Goal: Task Accomplishment & Management: Use online tool/utility

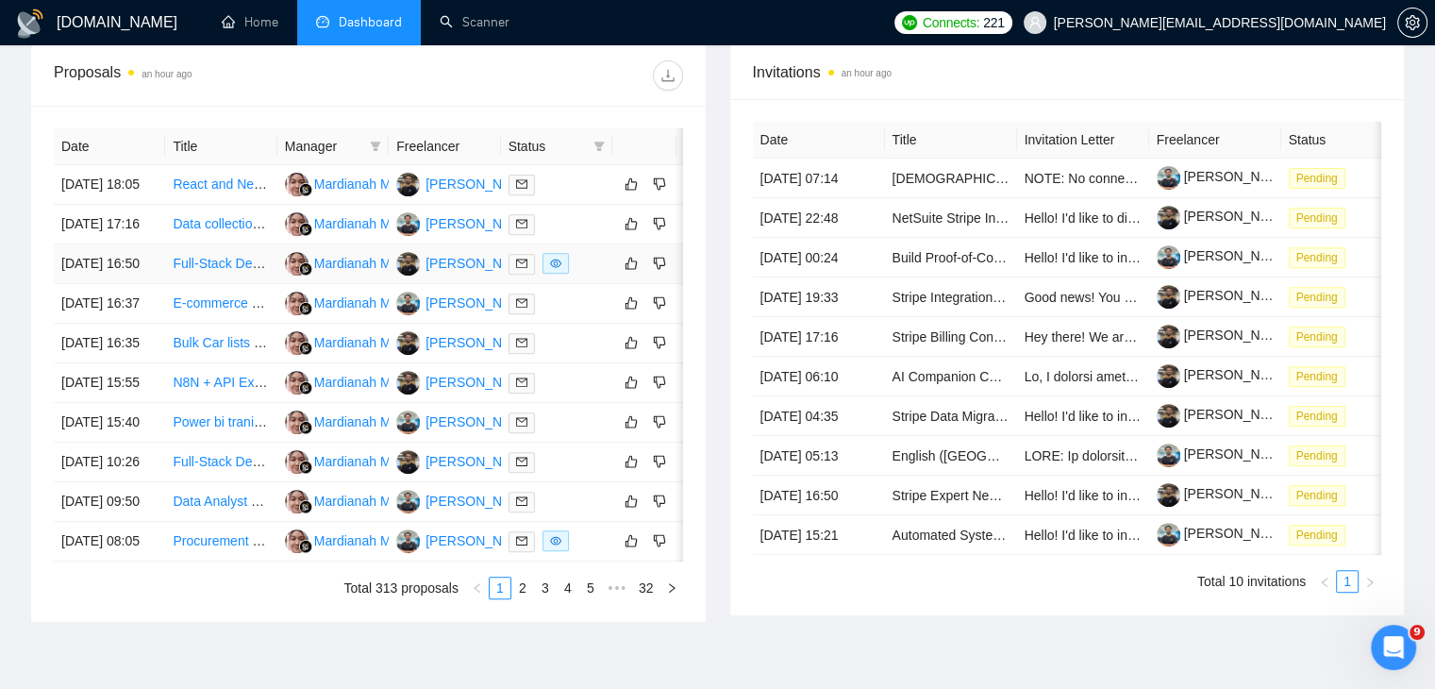
click at [231, 271] on link "Full-Stack Developer Needed for Hybrid Salon Booking MVP" at bounding box center [350, 263] width 355 height 15
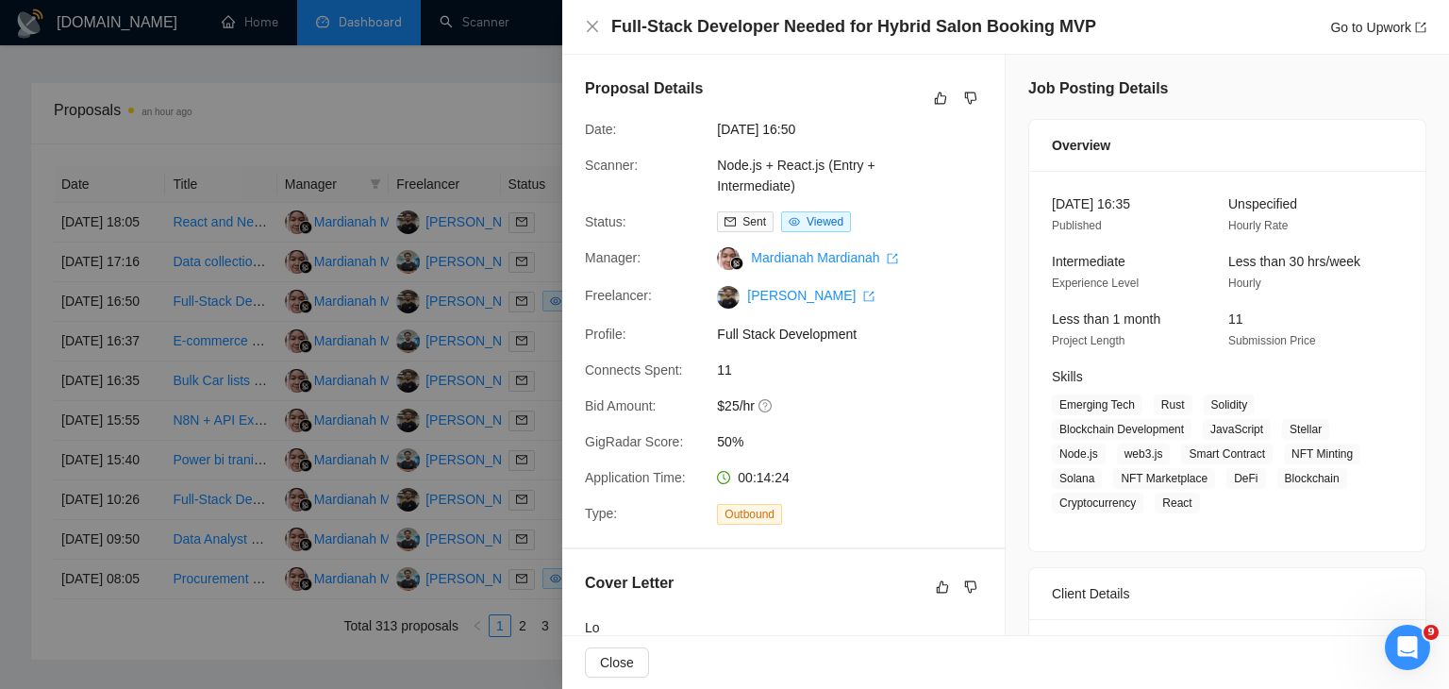
click at [453, 336] on div at bounding box center [724, 344] width 1449 height 689
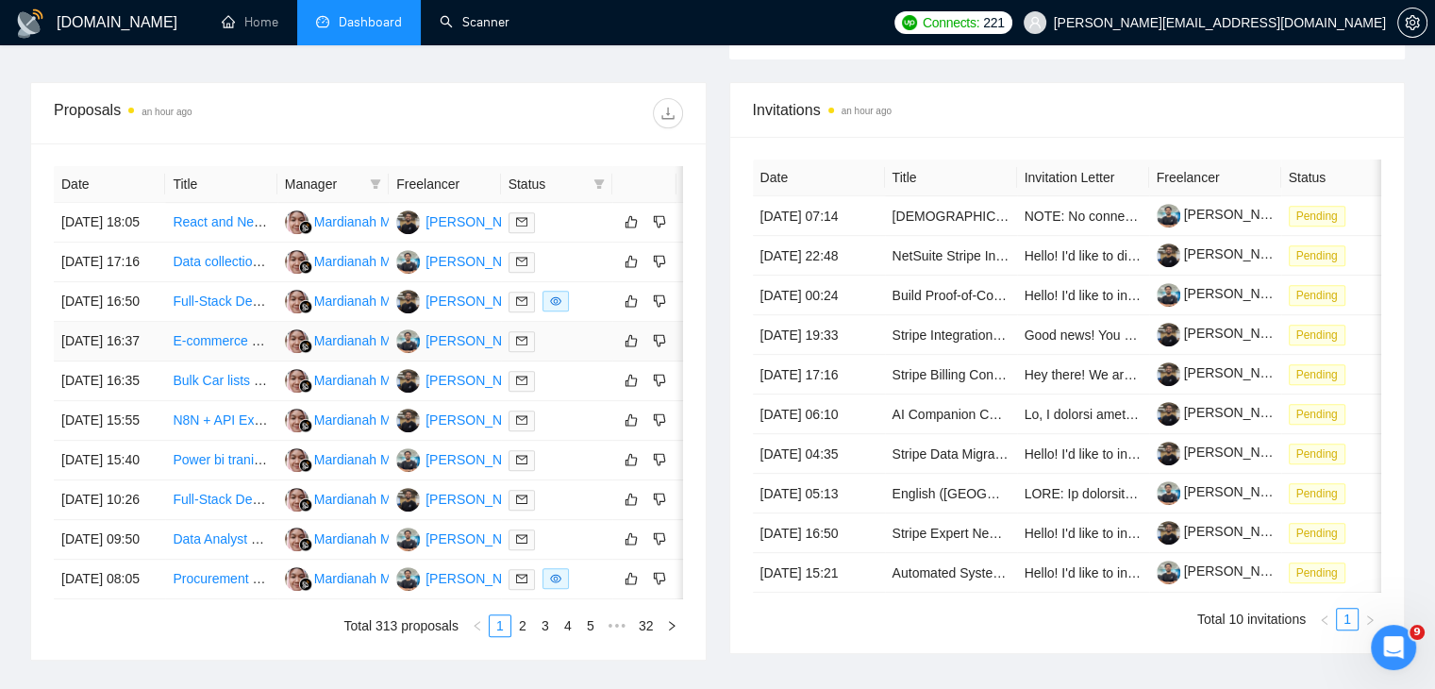
click at [256, 348] on link "E-commerce Researcher" at bounding box center [246, 340] width 147 height 15
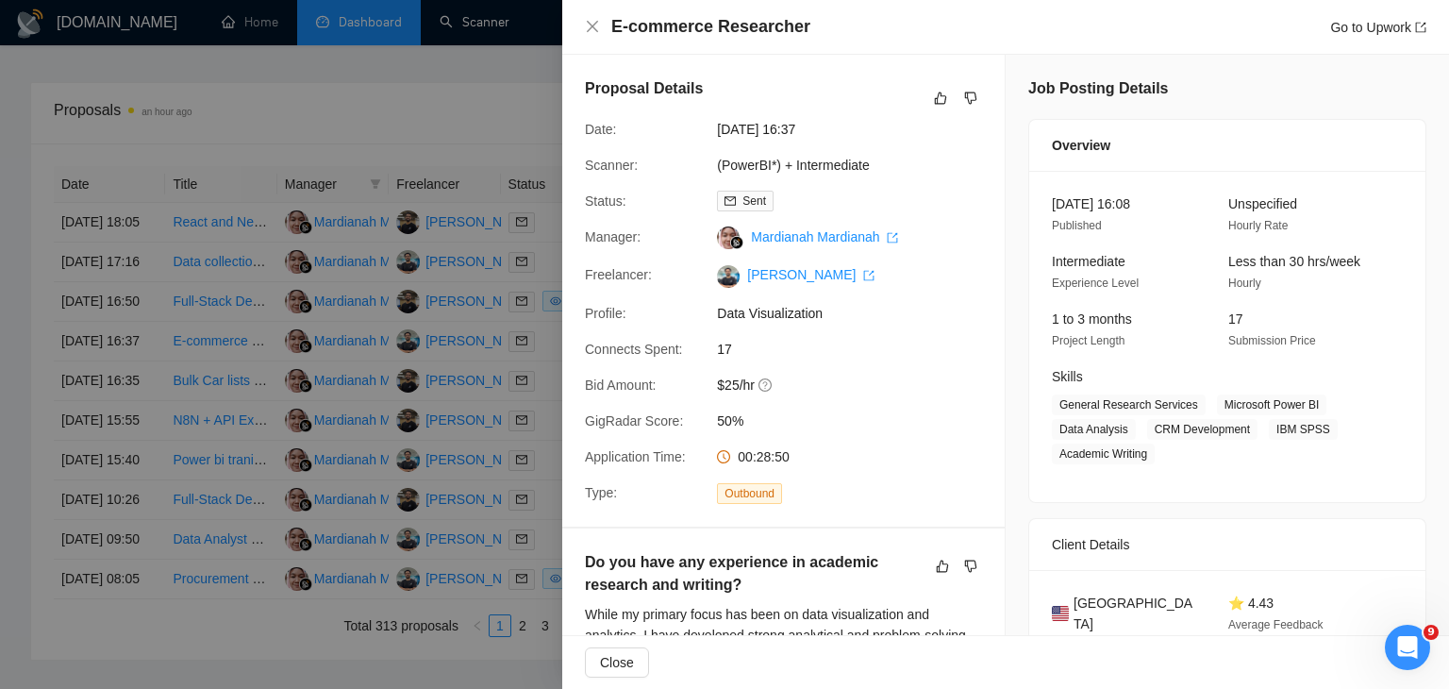
click at [366, 498] on div at bounding box center [724, 344] width 1449 height 689
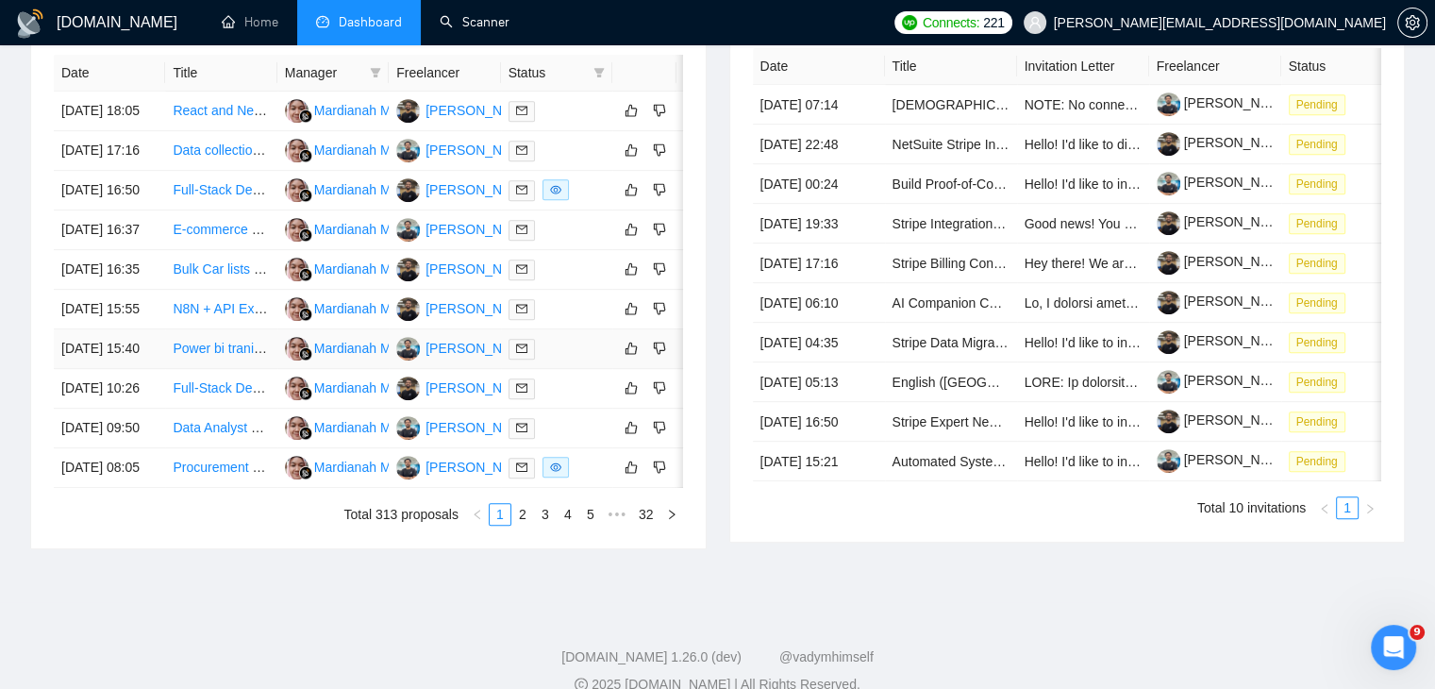
scroll to position [828, 0]
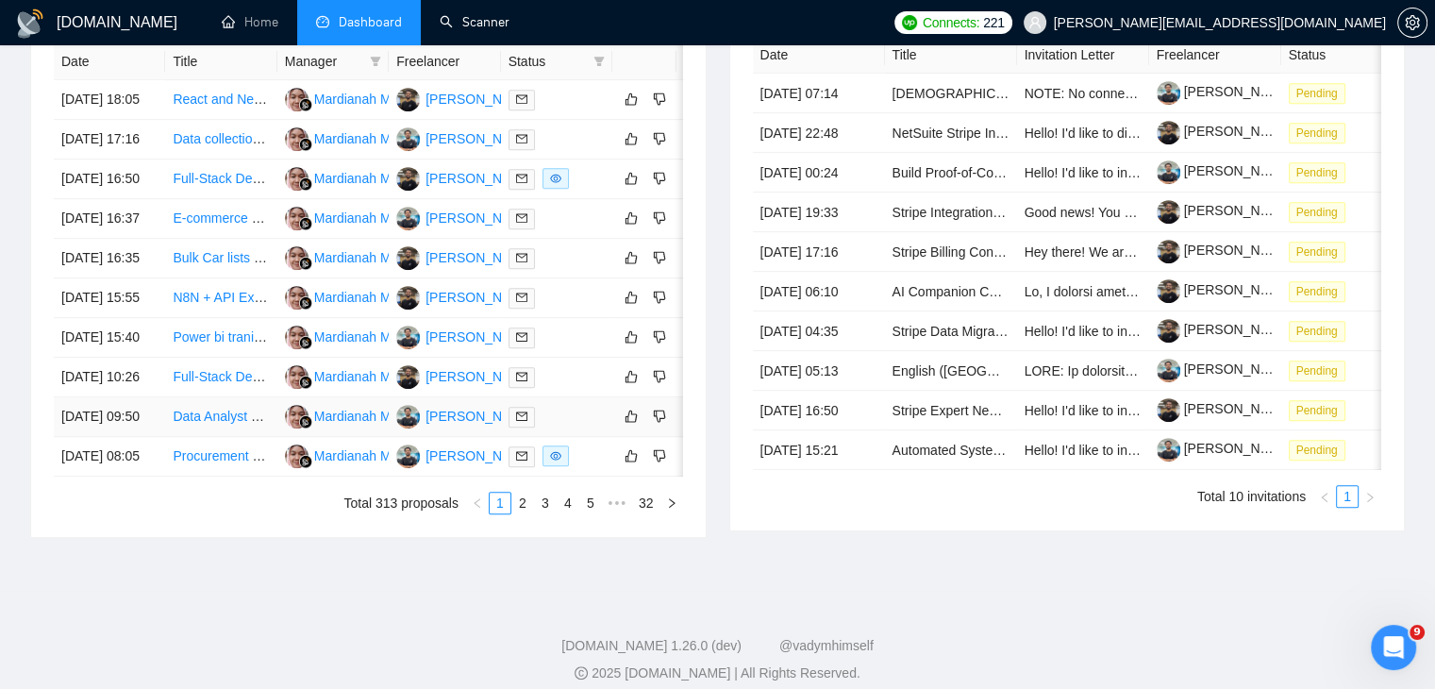
click at [208, 424] on link "Data Analyst Needed to Build Go High Level Dashboard & Reports" at bounding box center [368, 416] width 390 height 15
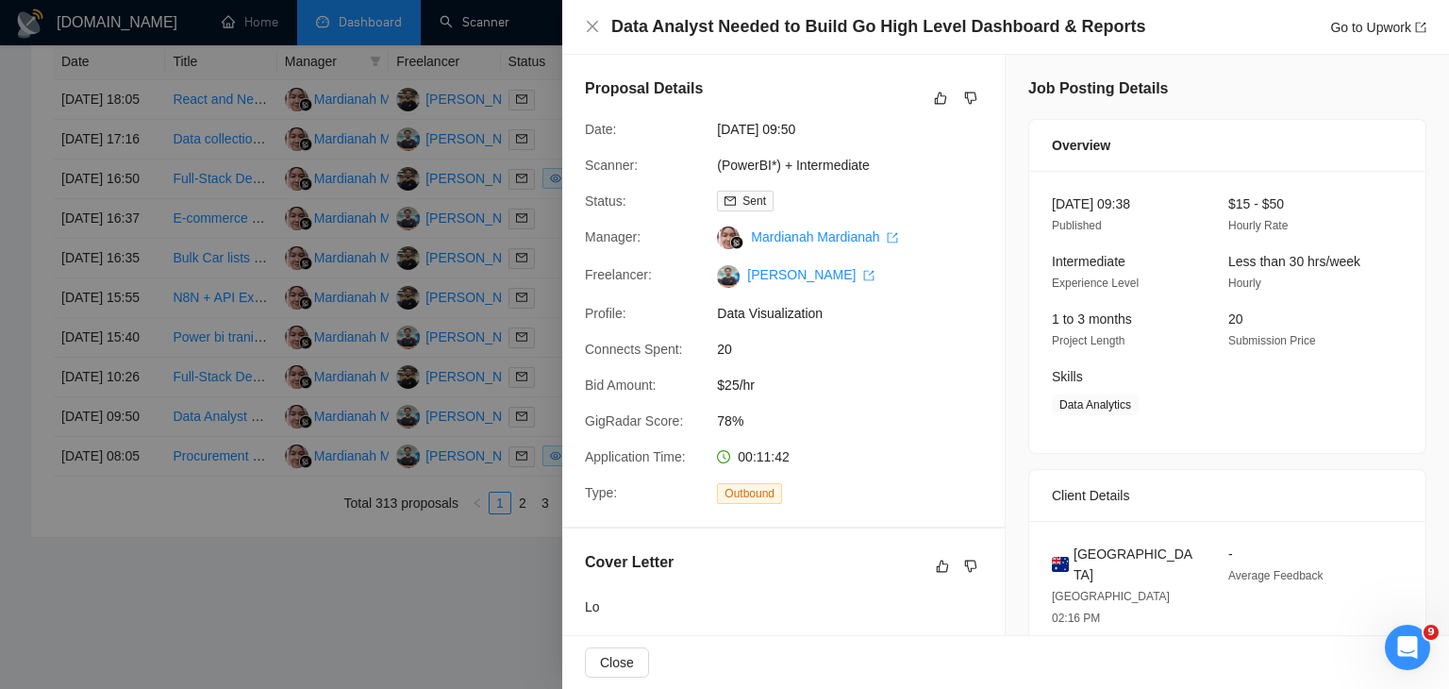
click at [415, 196] on div at bounding box center [724, 344] width 1449 height 689
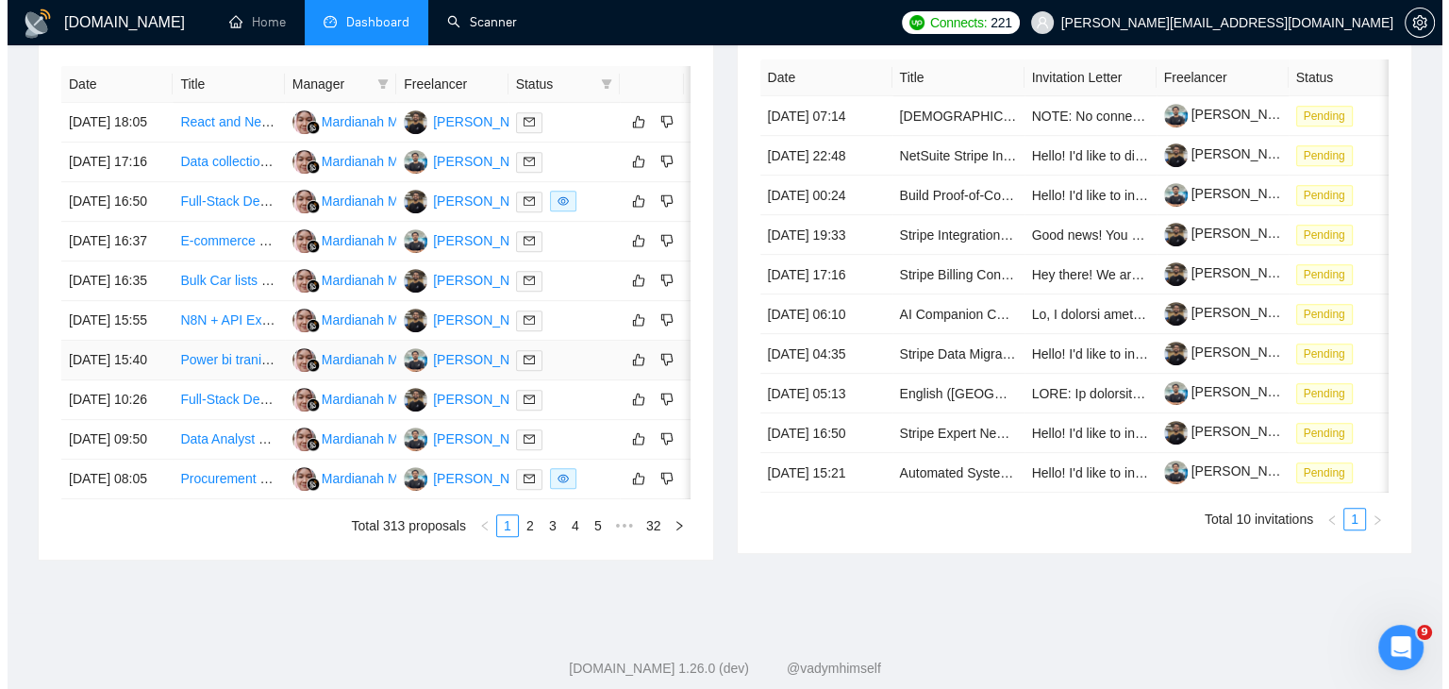
scroll to position [813, 0]
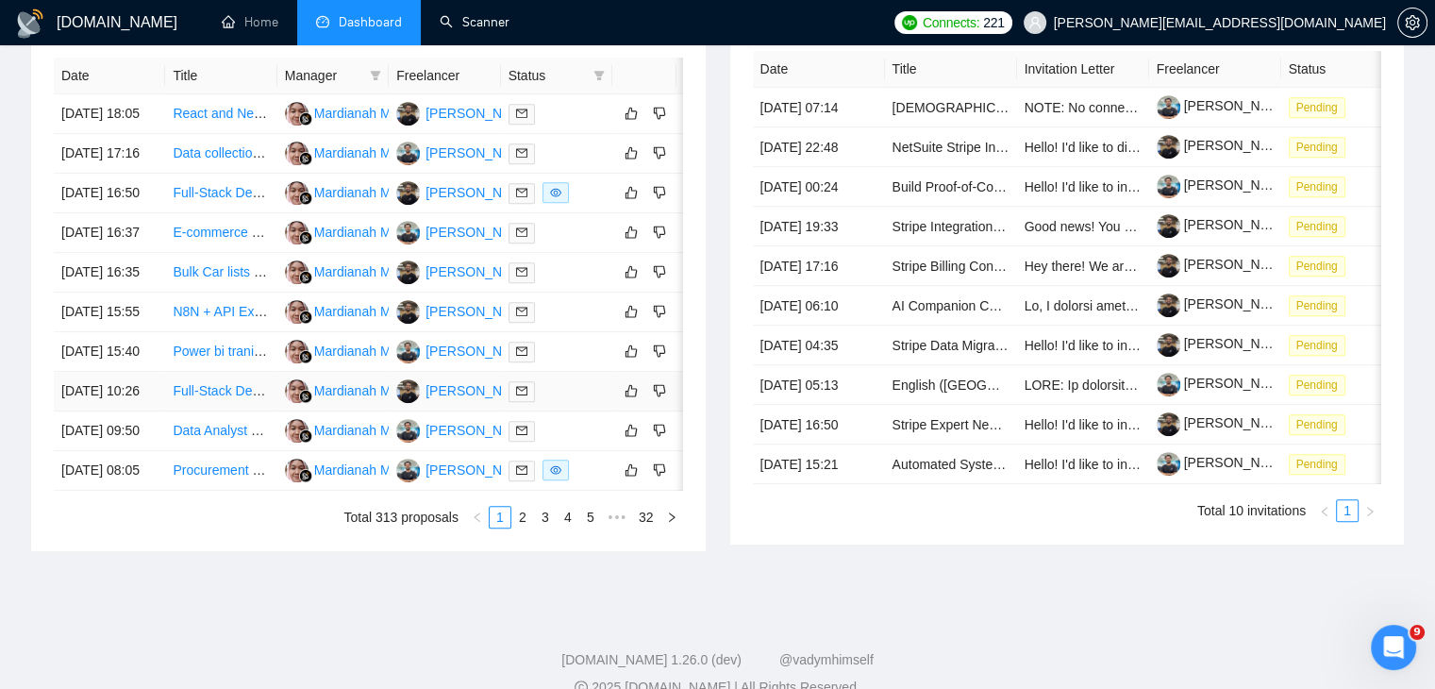
click at [223, 398] on link "Full-Stack Developer Required (TypeScript + Python, AI/ML focus)" at bounding box center [366, 390] width 387 height 15
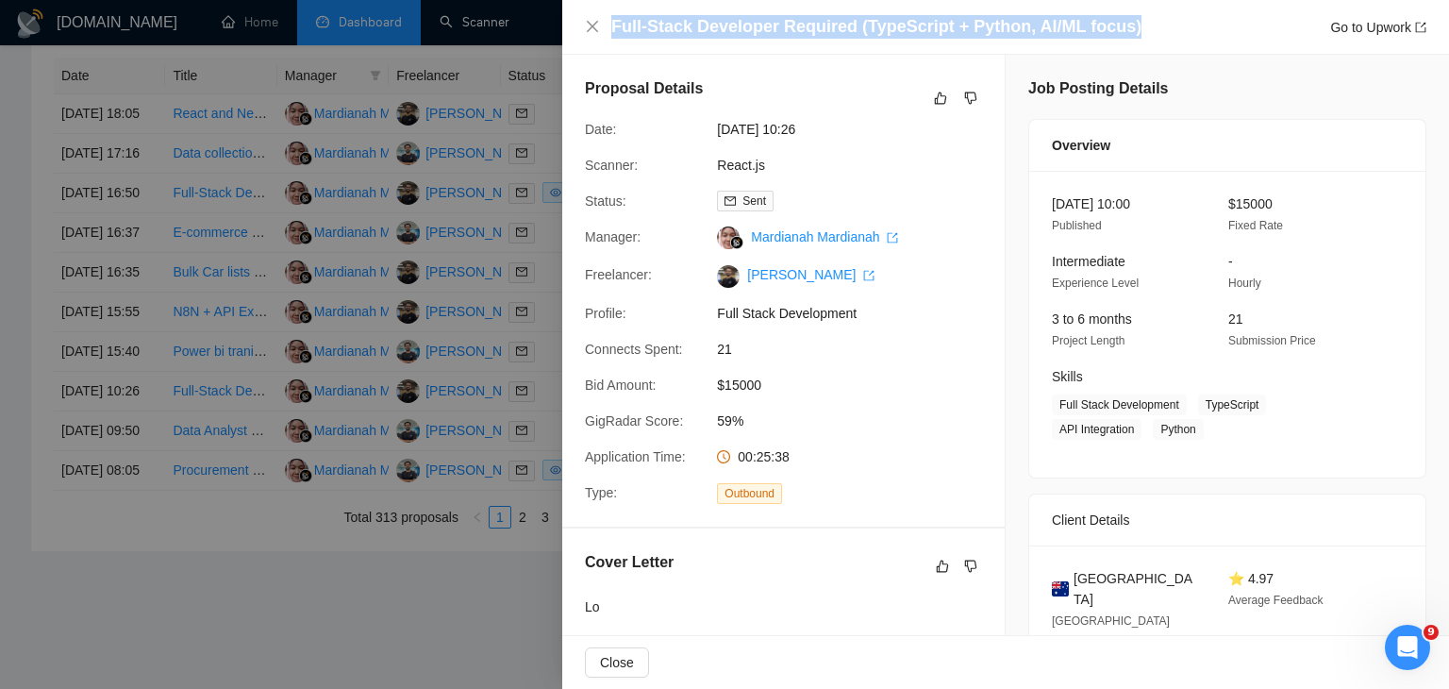
drag, startPoint x: 611, startPoint y: 31, endPoint x: 1149, endPoint y: 34, distance: 537.9
click at [1149, 34] on div "Full-Stack Developer Required (TypeScript + Python, AI/ML focus) Go to Upwork" at bounding box center [1018, 27] width 815 height 24
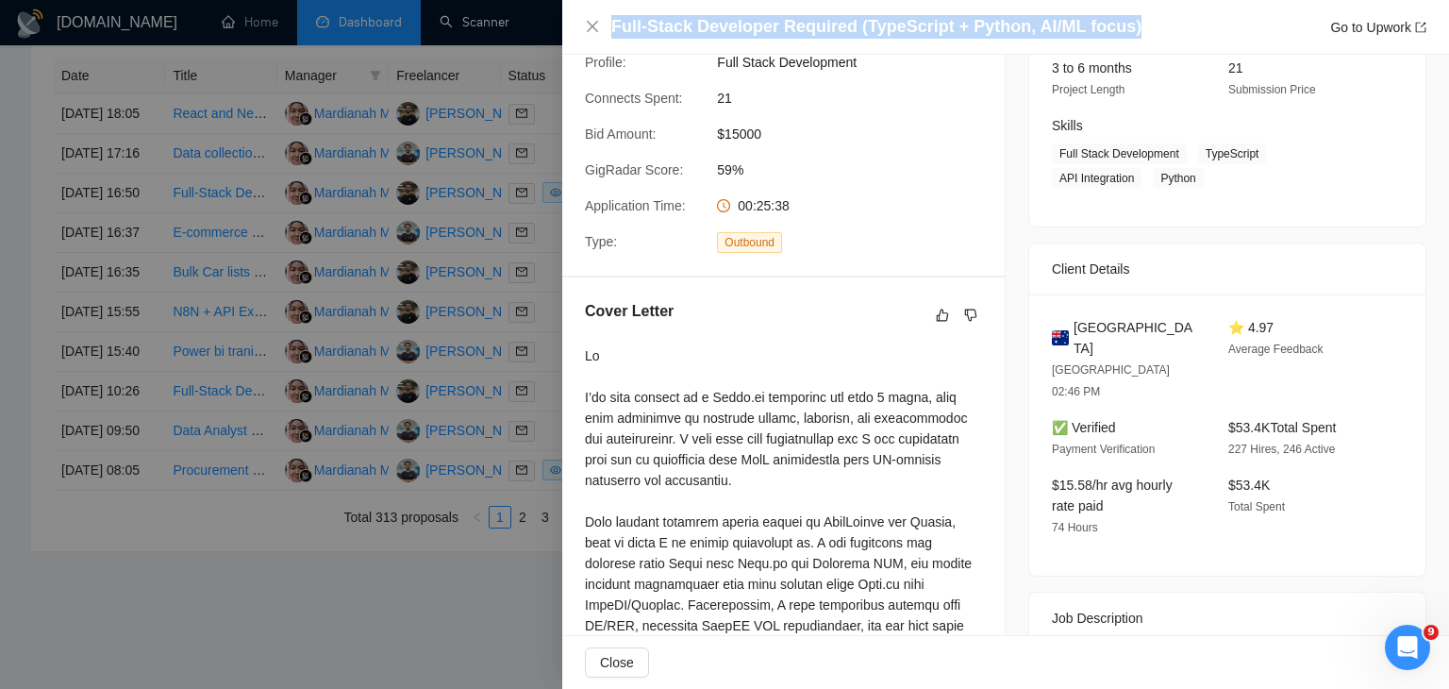
scroll to position [0, 0]
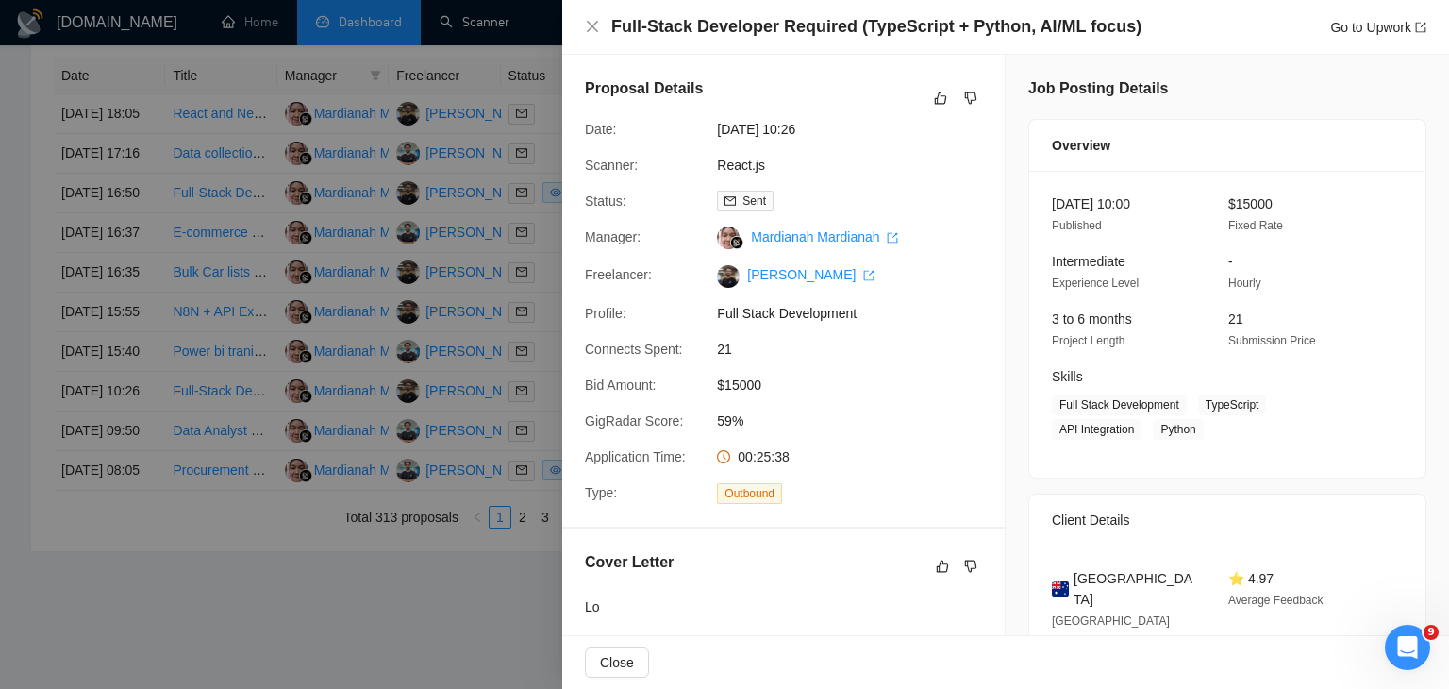
click at [388, 338] on div at bounding box center [724, 344] width 1449 height 689
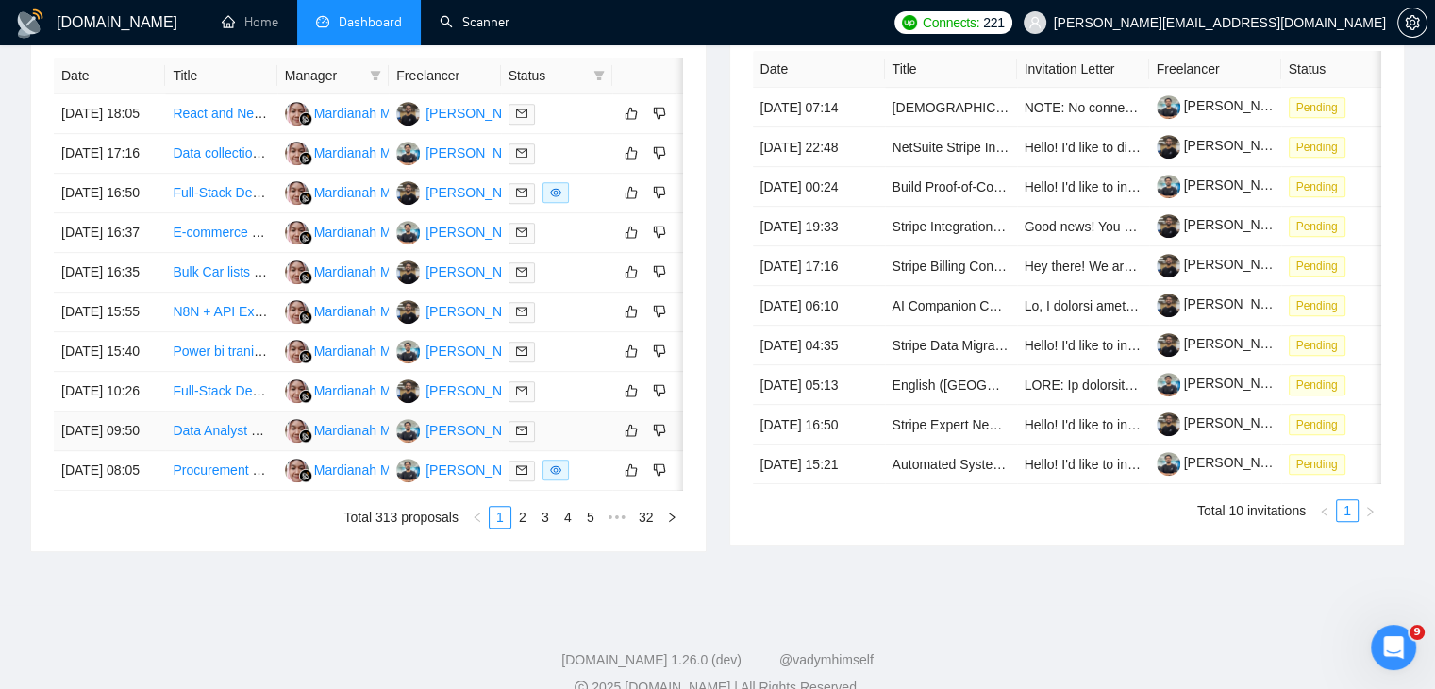
click at [242, 438] on link "Data Analyst Needed to Build Go High Level Dashboard & Reports" at bounding box center [368, 430] width 390 height 15
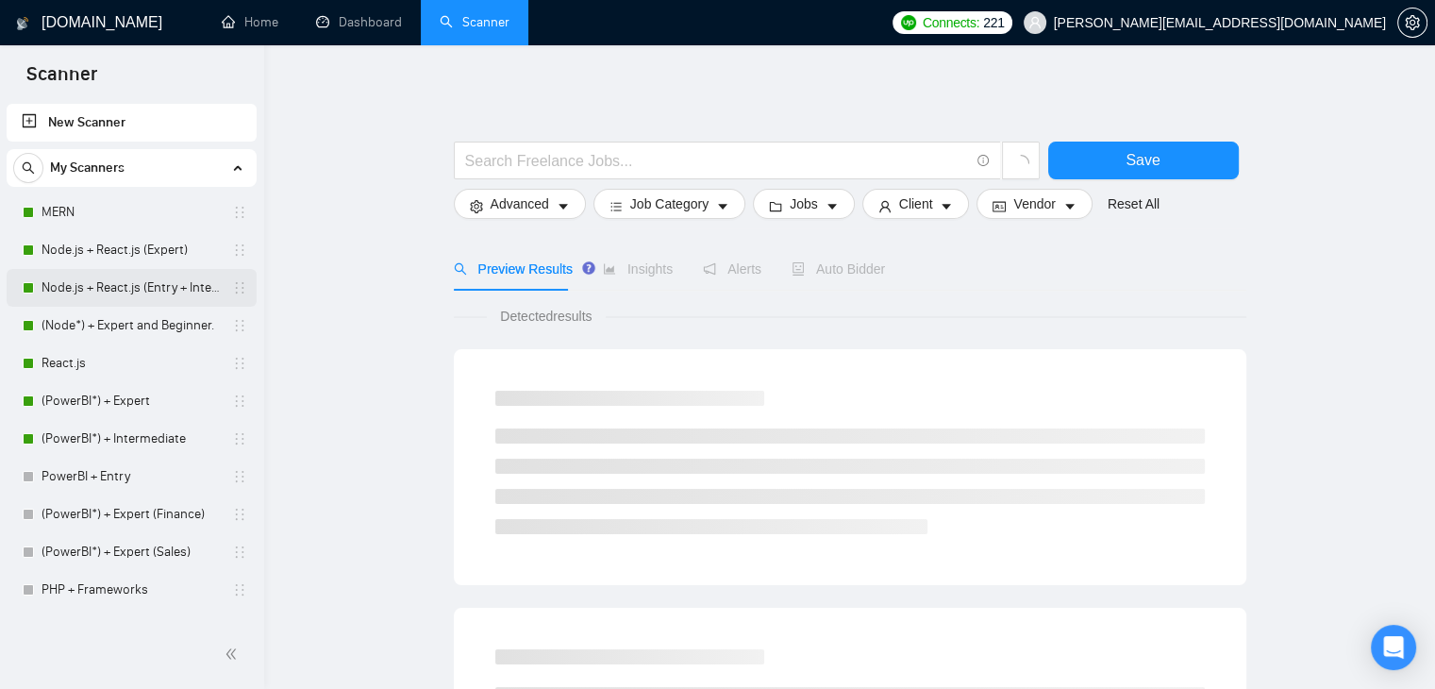
click at [120, 293] on link "Node.js + React.js (Entry + Intermediate)" at bounding box center [131, 288] width 179 height 38
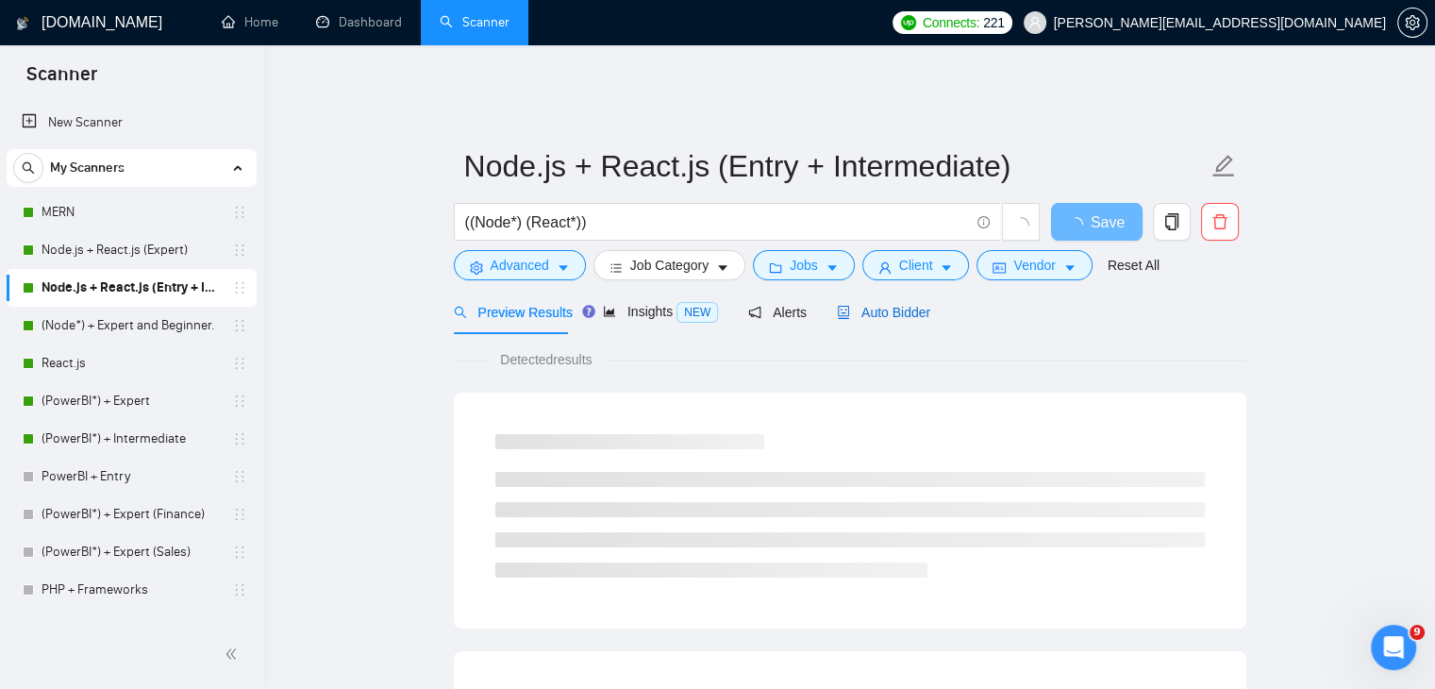
click at [902, 305] on span "Auto Bidder" at bounding box center [883, 312] width 93 height 15
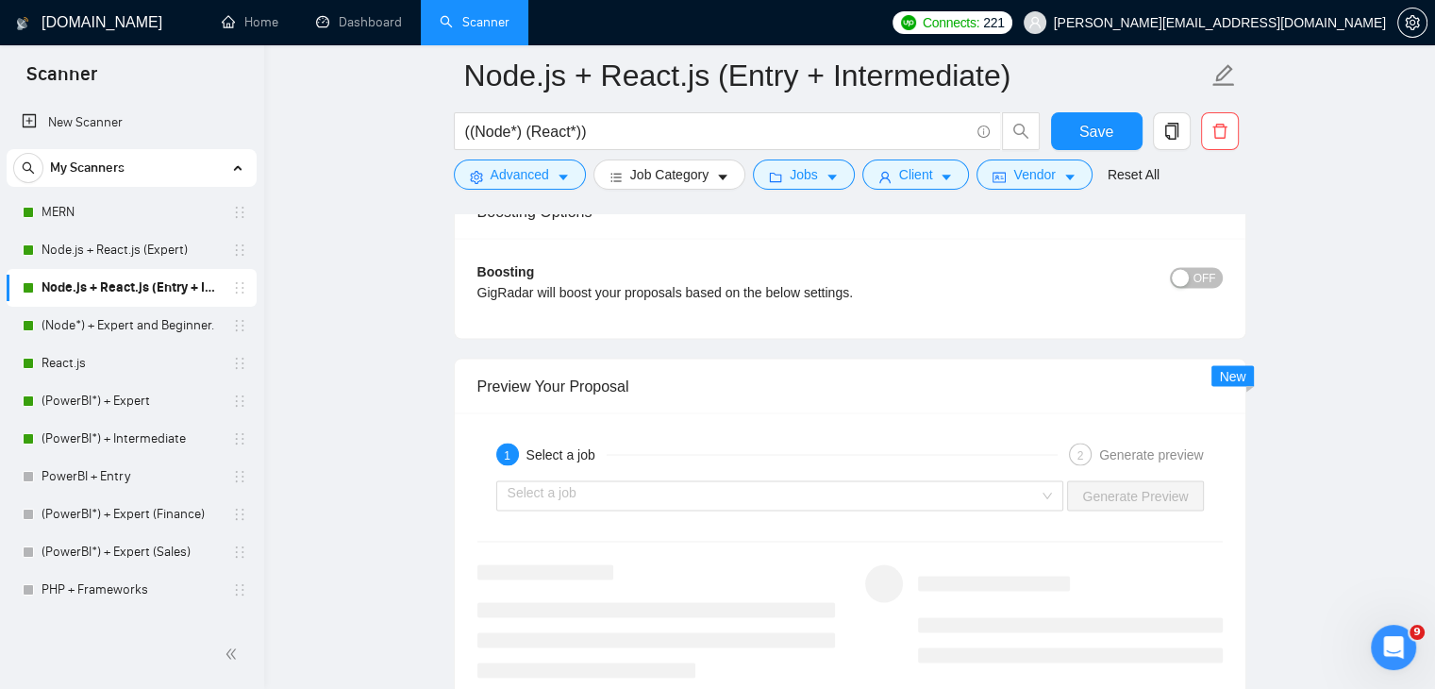
scroll to position [3492, 0]
click at [747, 469] on div "Select a job Generate Preview" at bounding box center [850, 491] width 749 height 45
click at [780, 486] on input "search" at bounding box center [774, 491] width 532 height 28
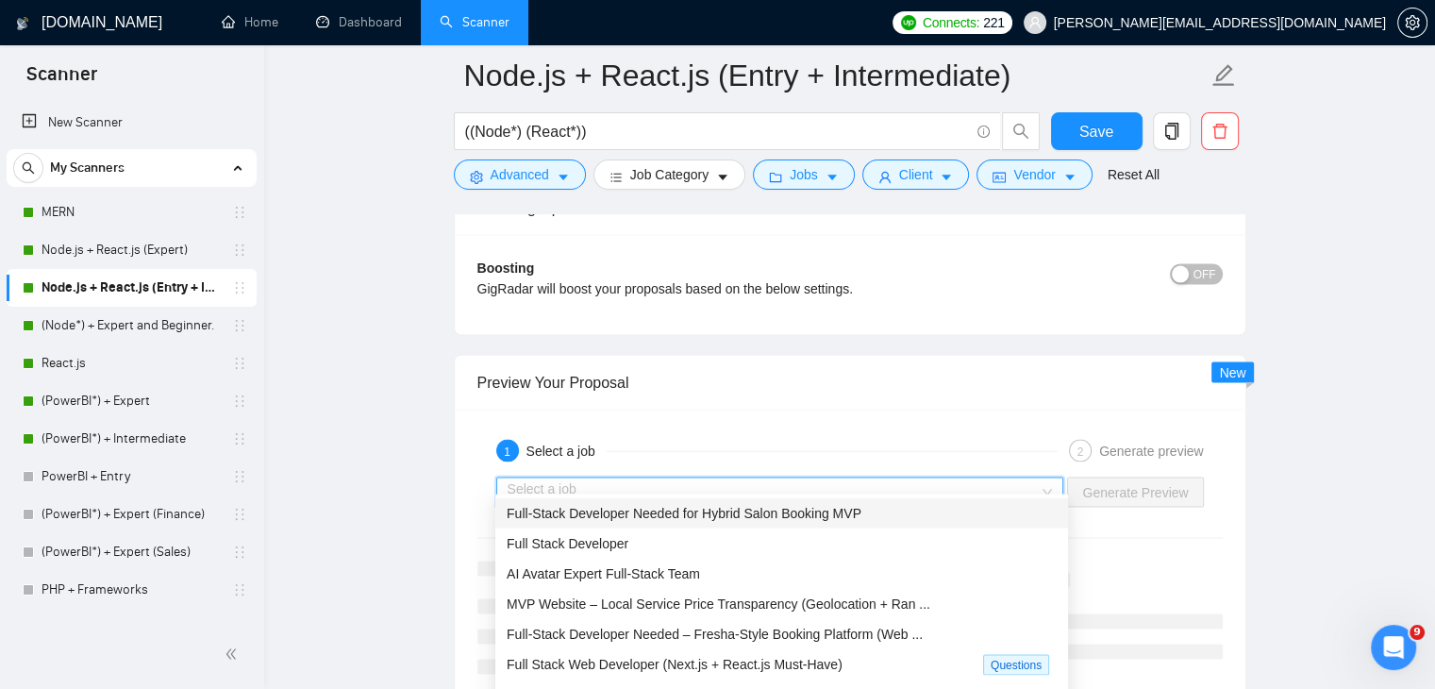
click at [728, 518] on span "Full-Stack Developer Needed for Hybrid Salon Booking MVP" at bounding box center [684, 512] width 355 height 15
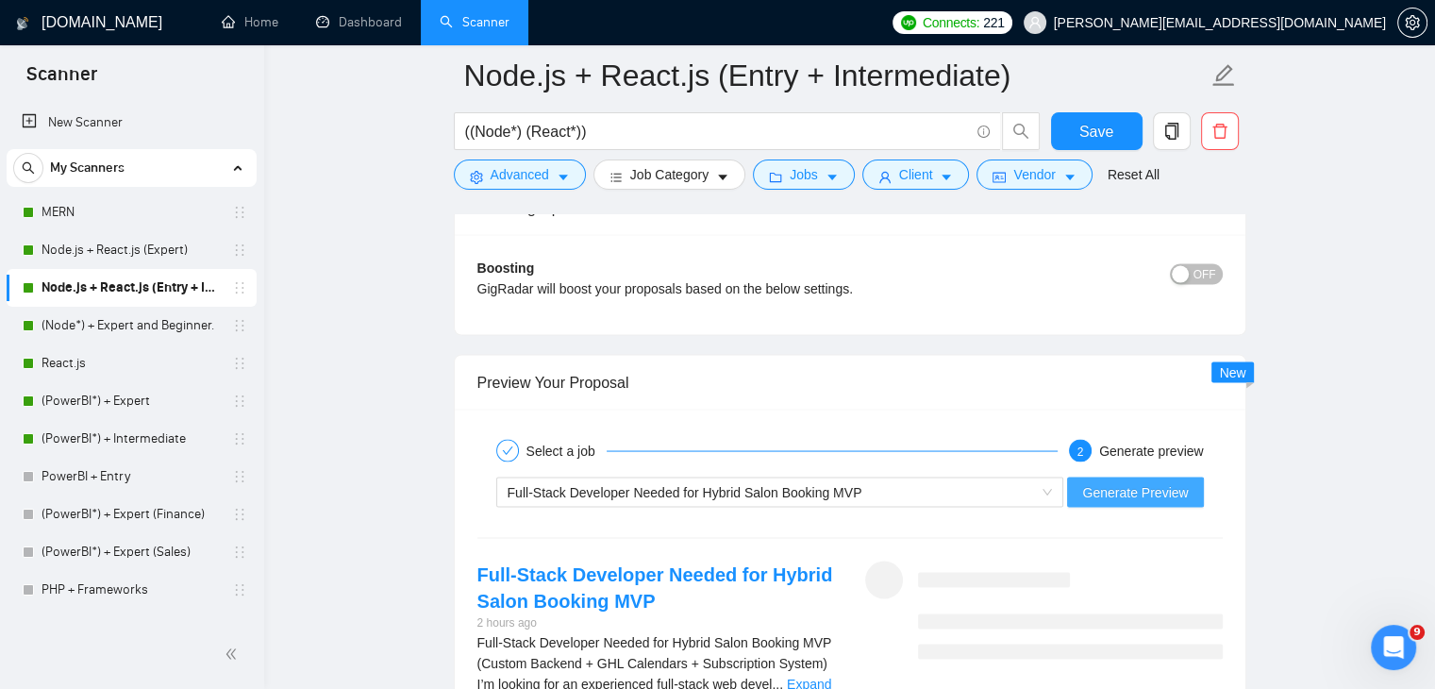
click at [1171, 481] on span "Generate Preview" at bounding box center [1135, 491] width 106 height 21
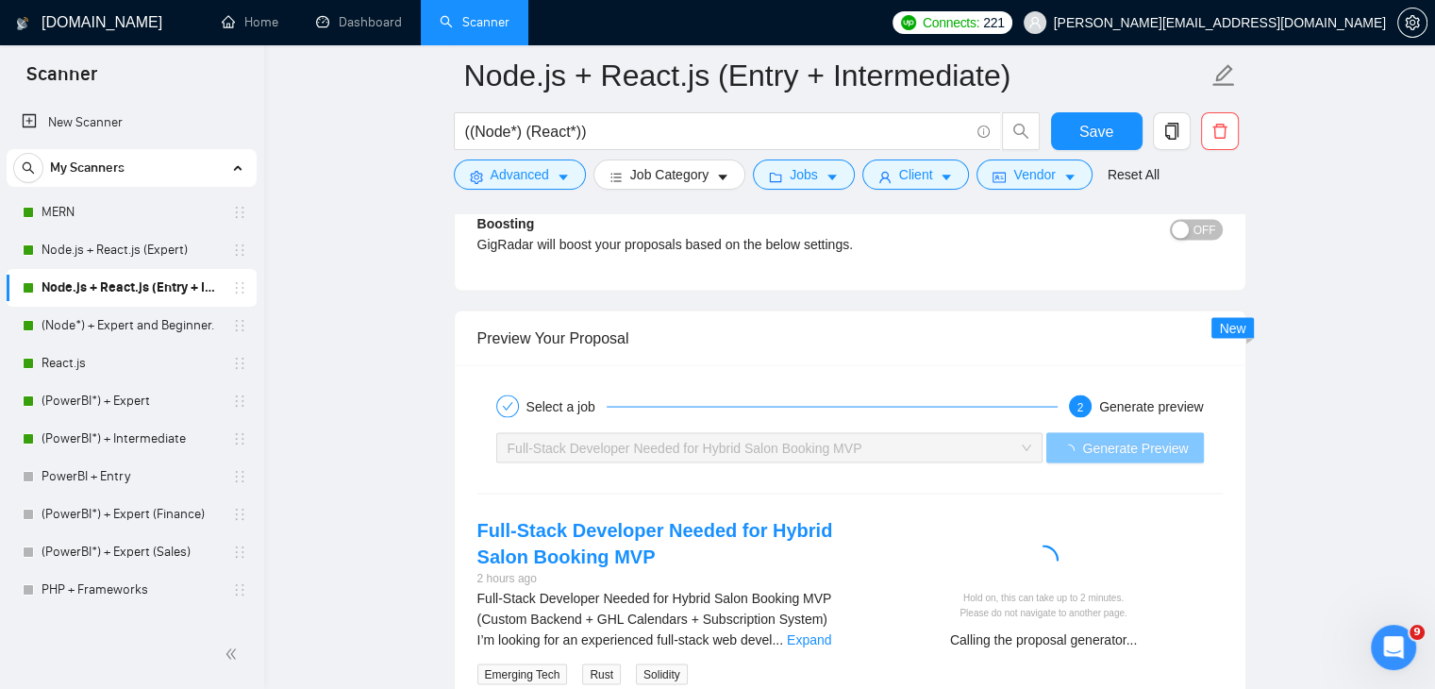
scroll to position [3537, 0]
click at [813, 630] on link "Expand" at bounding box center [809, 637] width 44 height 15
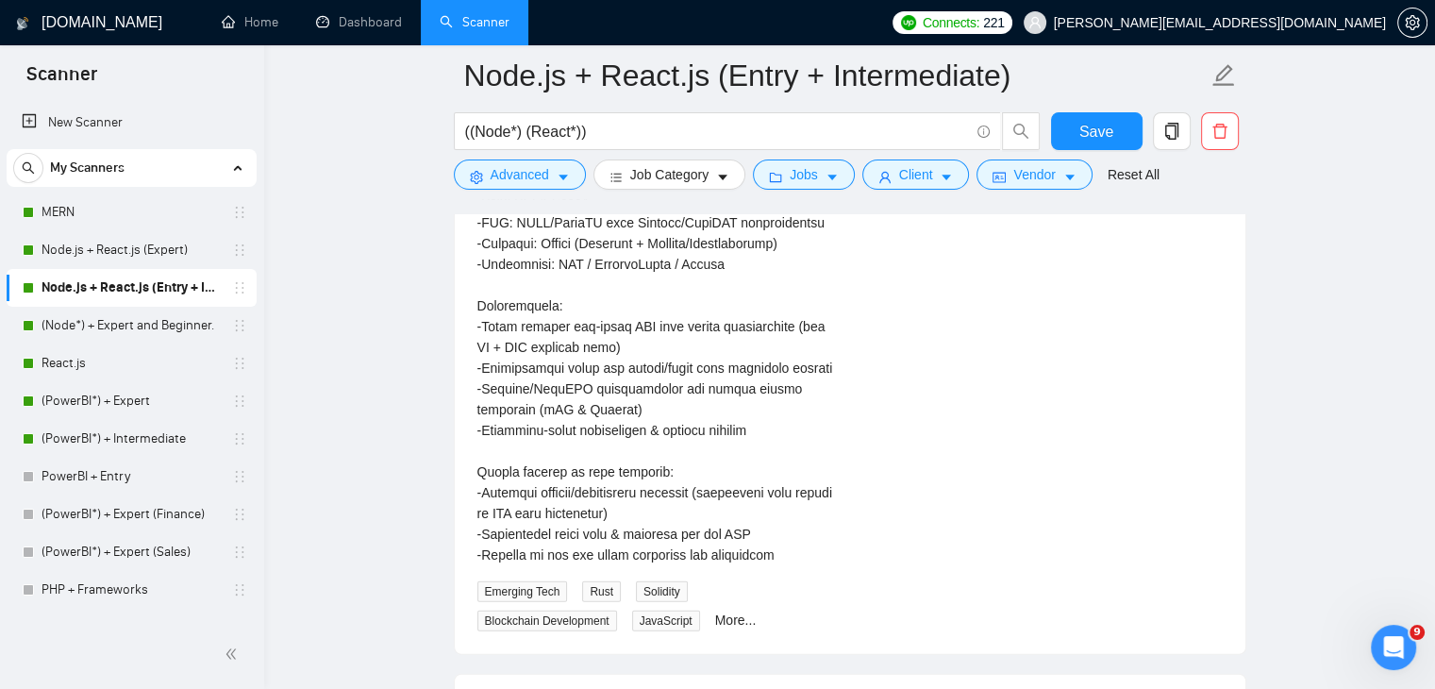
scroll to position [4638, 0]
click at [729, 611] on link "More..." at bounding box center [736, 618] width 42 height 15
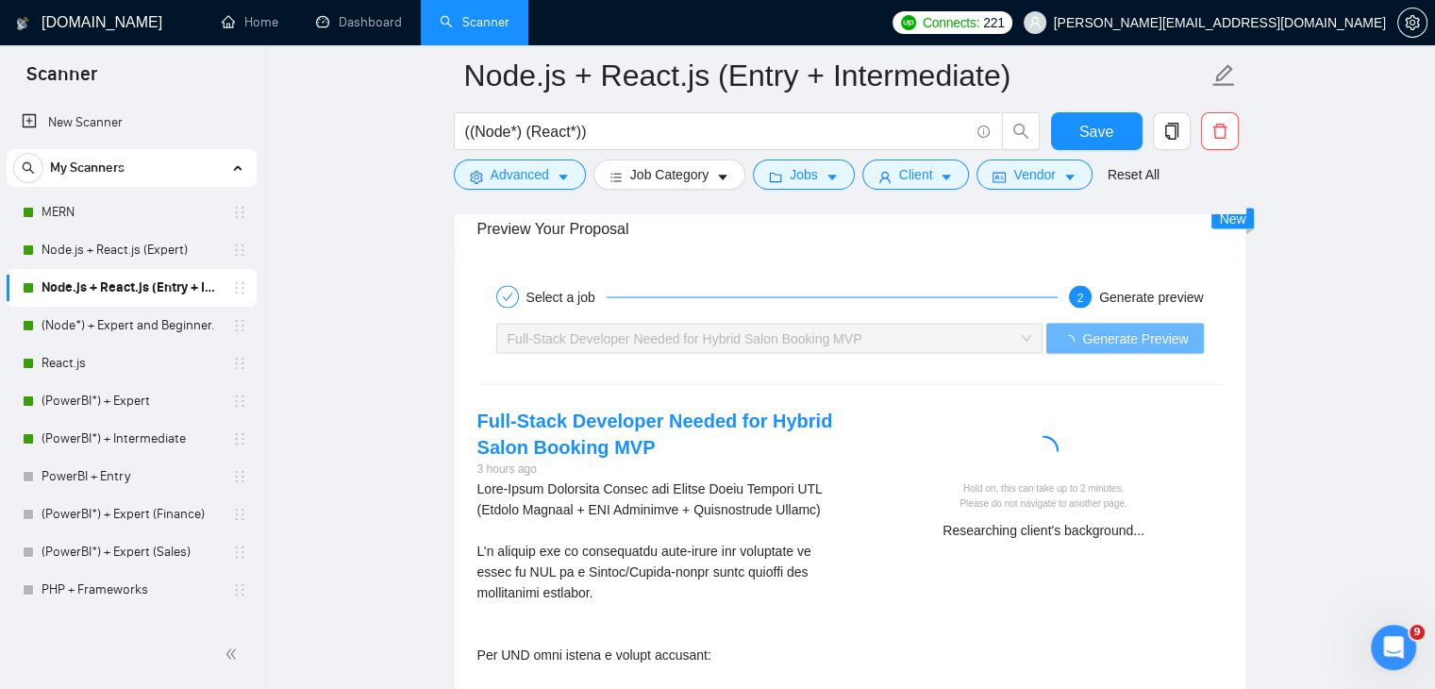
scroll to position [3643, 0]
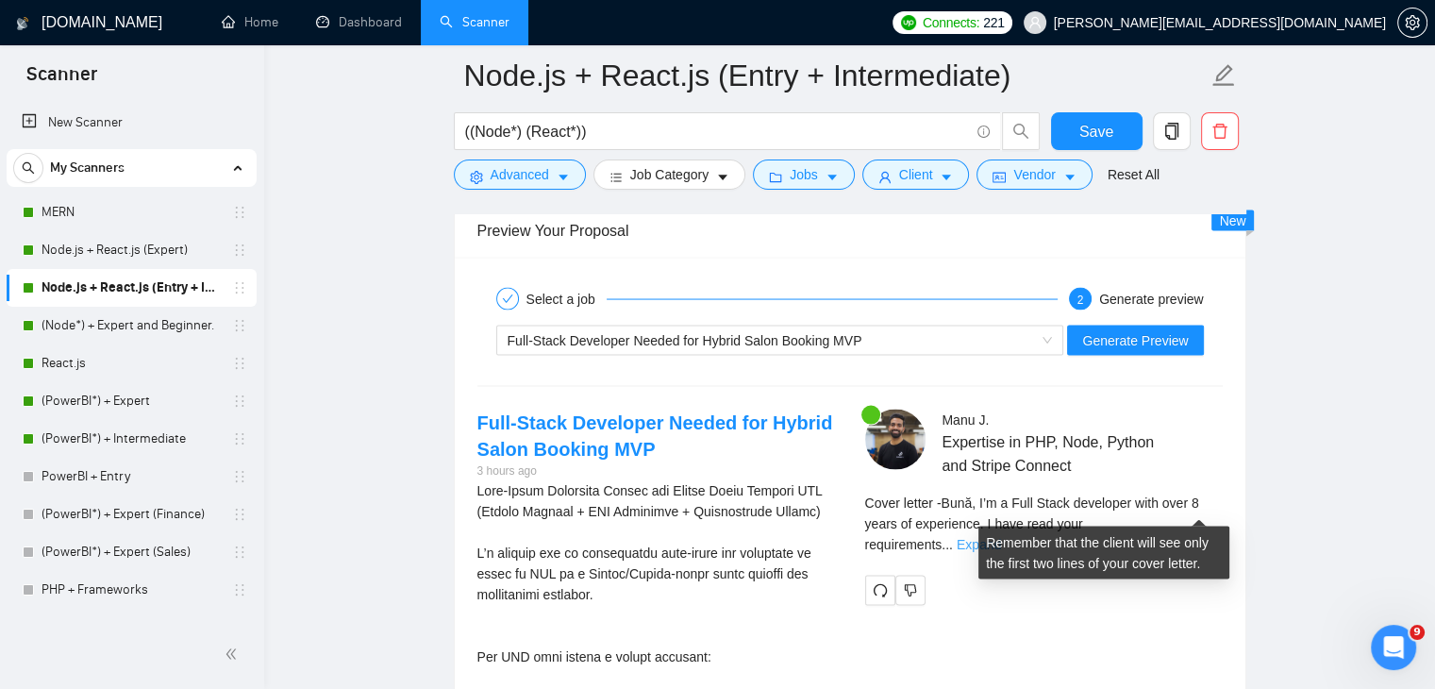
click at [1001, 537] on link "Expand" at bounding box center [979, 544] width 44 height 15
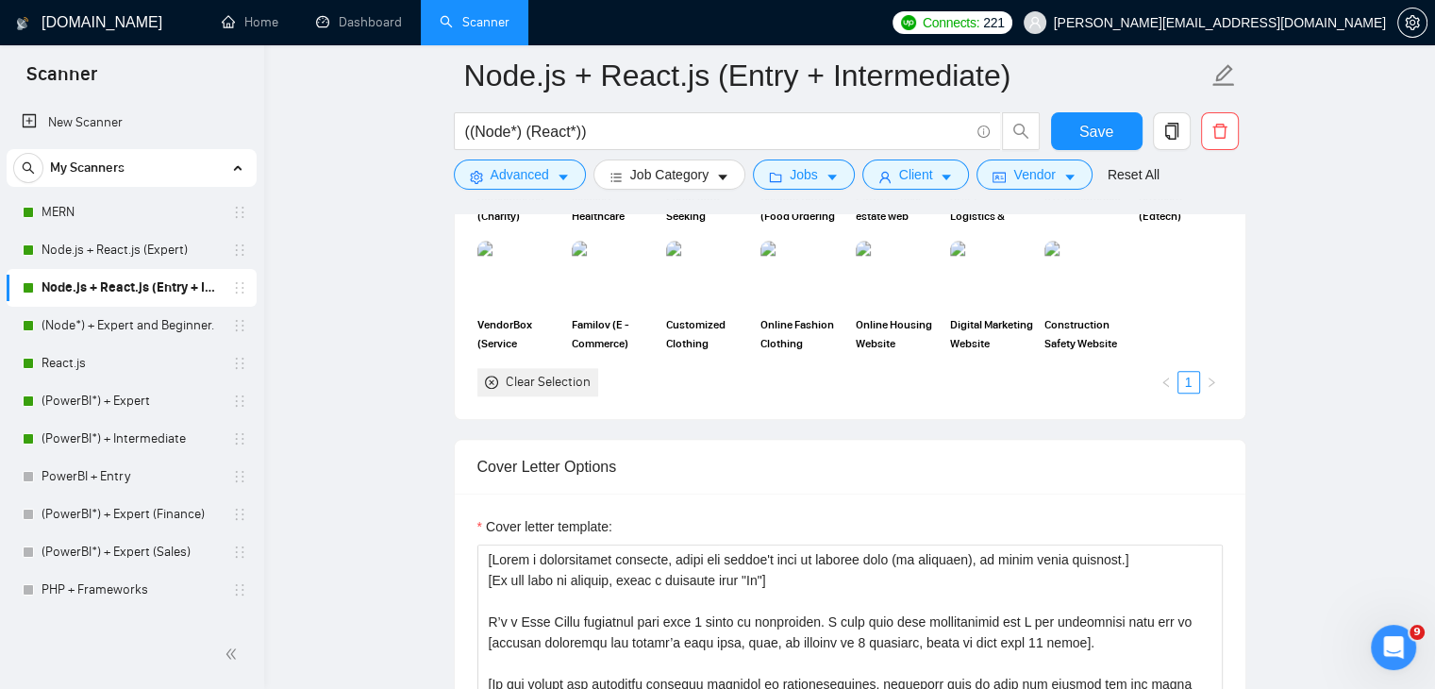
scroll to position [1898, 0]
